Goal: Task Accomplishment & Management: Complete application form

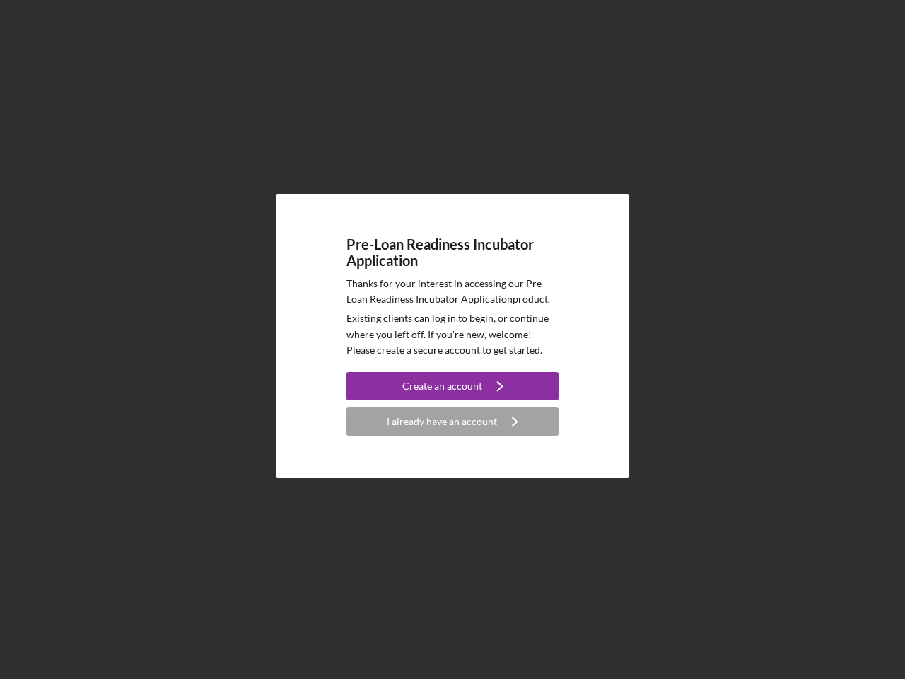
click at [453, 339] on p "Existing clients can log in to begin, or continue where you left off. If you're…" at bounding box center [453, 333] width 212 height 47
click at [453, 386] on div "Create an account" at bounding box center [442, 386] width 80 height 28
